Goal: Transaction & Acquisition: Purchase product/service

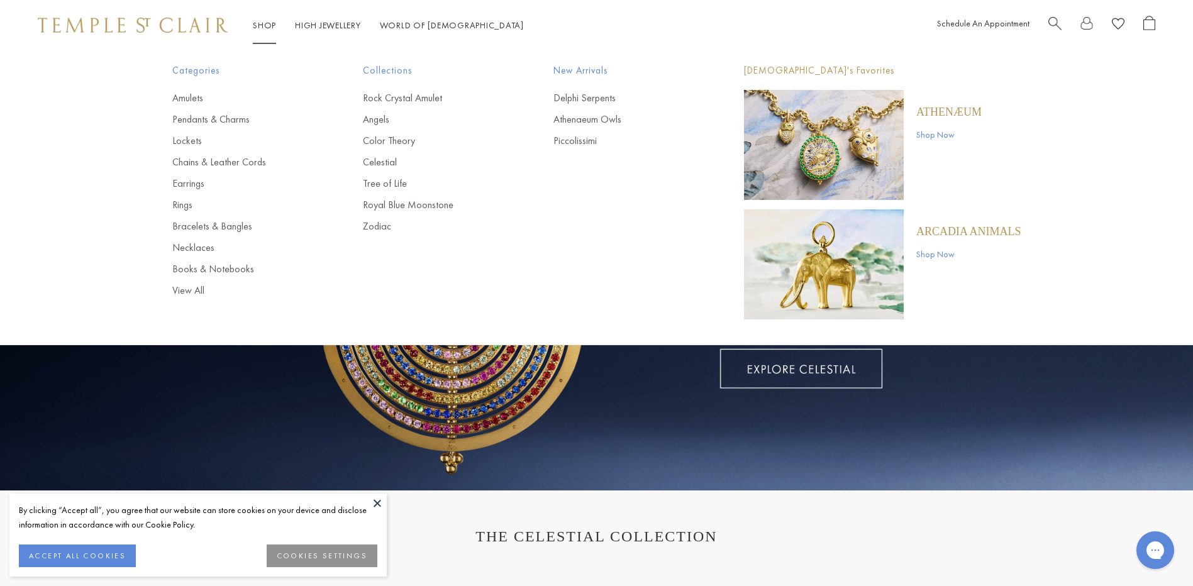
click at [260, 29] on link "Shop Shop" at bounding box center [264, 24] width 23 height 11
click at [177, 205] on link "Rings" at bounding box center [242, 205] width 140 height 14
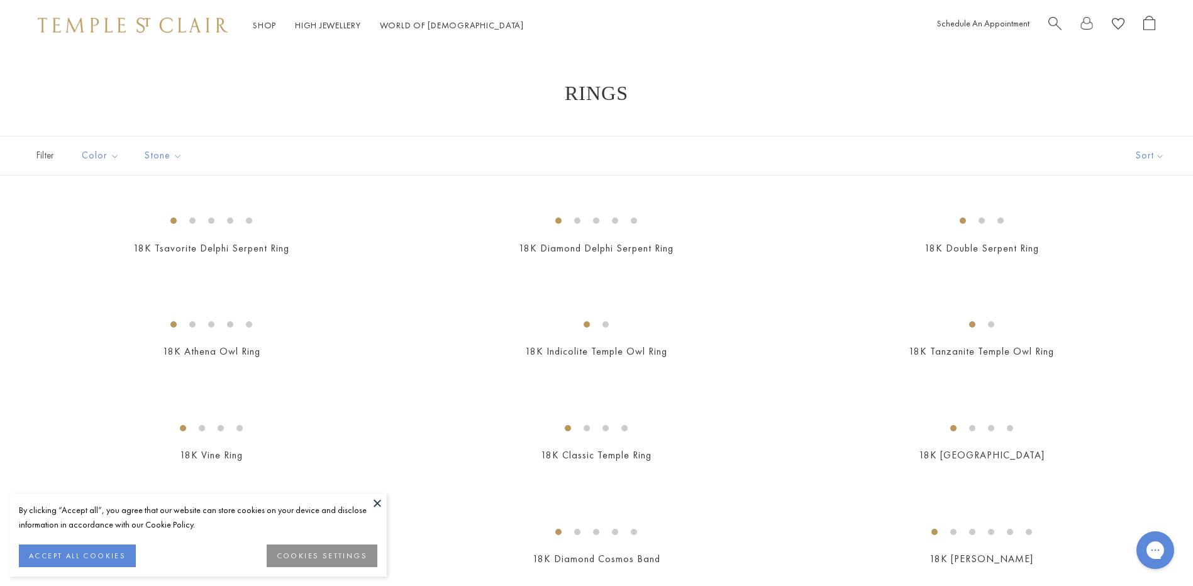
click at [379, 506] on button at bounding box center [377, 503] width 19 height 19
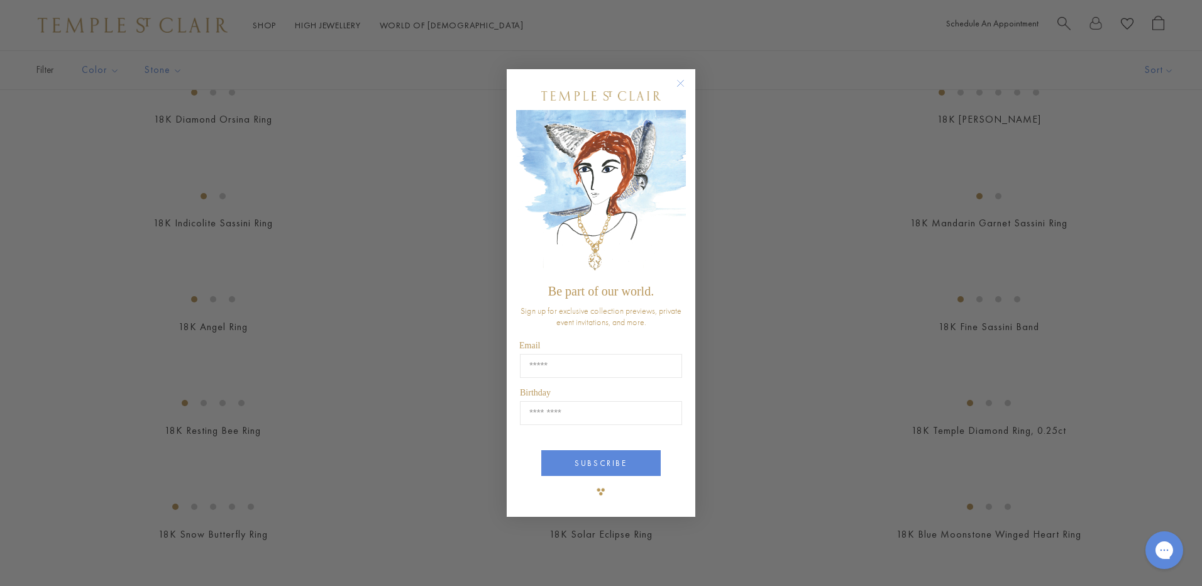
scroll to position [440, 0]
drag, startPoint x: 680, startPoint y: 82, endPoint x: 545, endPoint y: 274, distance: 235.2
click at [681, 82] on circle "Close dialog" at bounding box center [680, 83] width 15 height 15
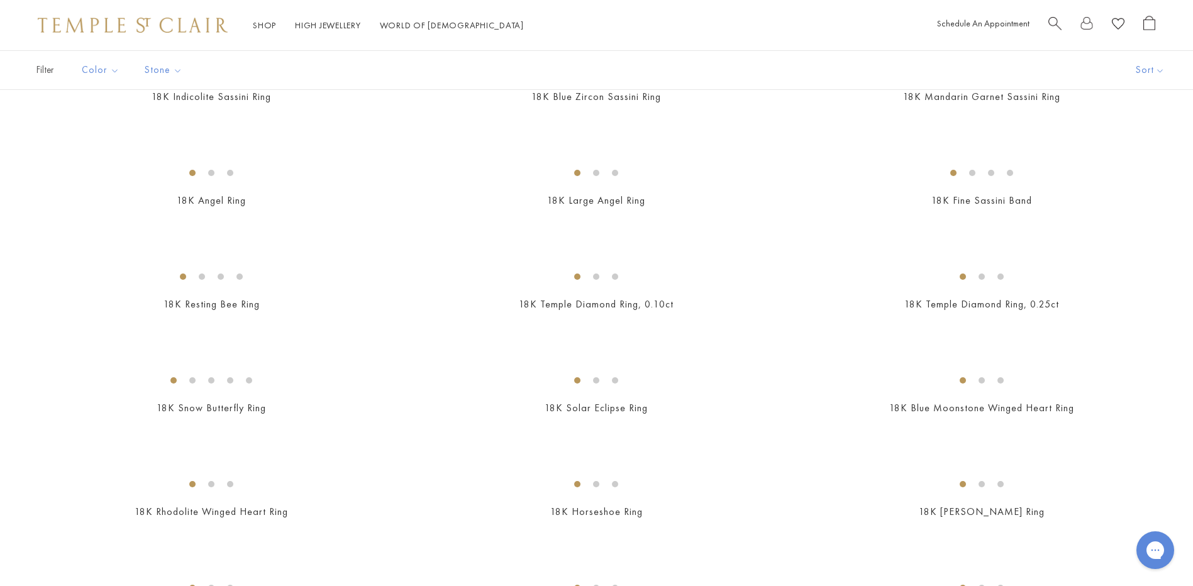
scroll to position [755, 0]
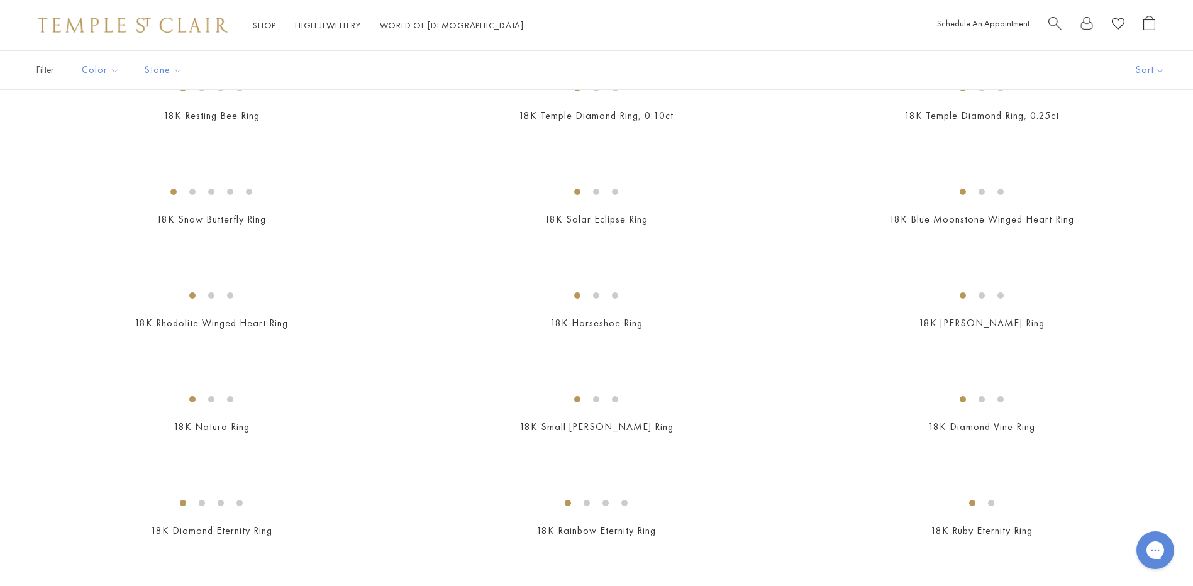
click at [0, 0] on img at bounding box center [0, 0] width 0 height 0
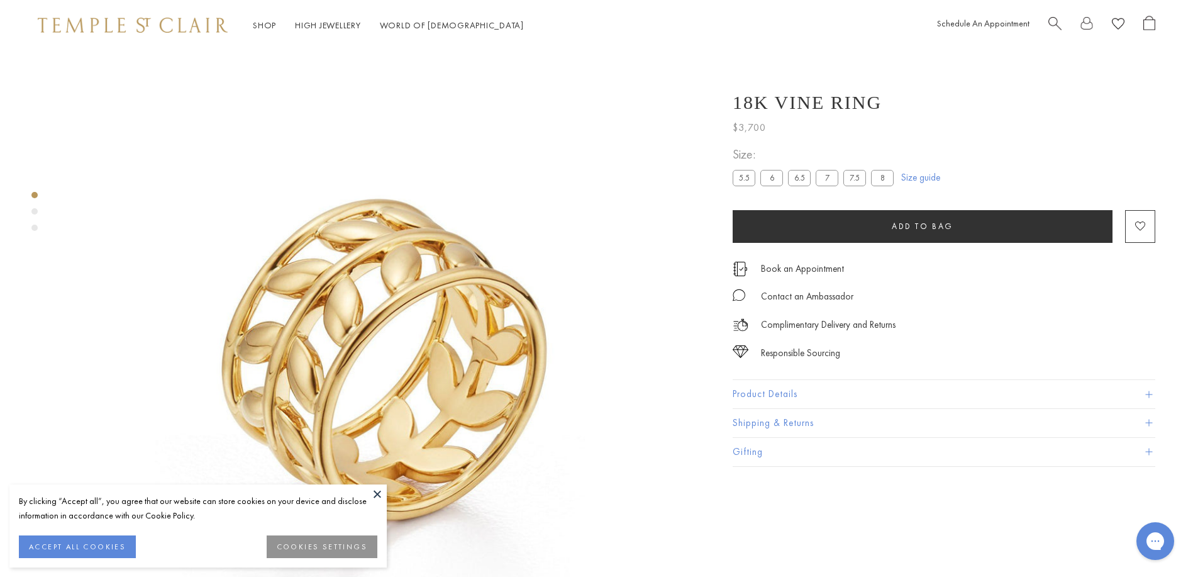
click at [887, 179] on label "8" at bounding box center [882, 178] width 23 height 16
